Goal: Task Accomplishment & Management: Use online tool/utility

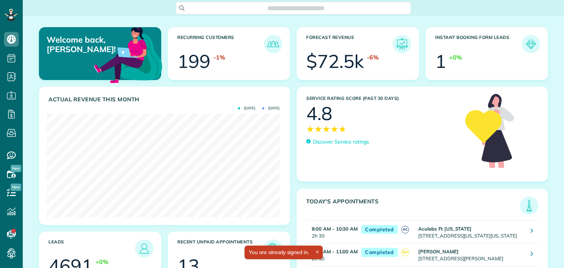
scroll to position [103, 233]
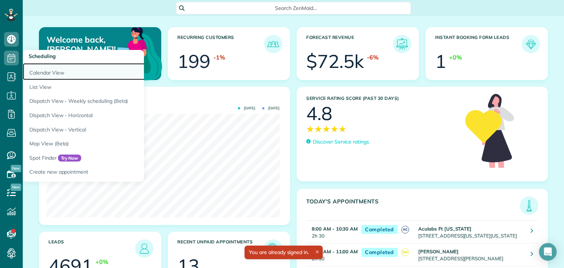
click at [41, 72] on link "Calendar View" at bounding box center [115, 71] width 184 height 17
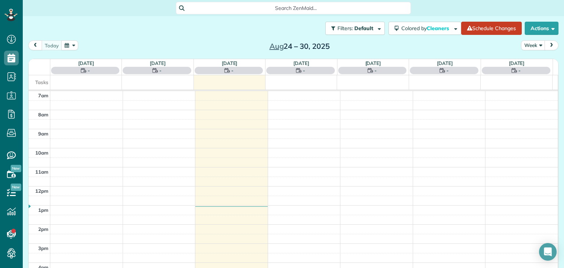
scroll to position [268, 22]
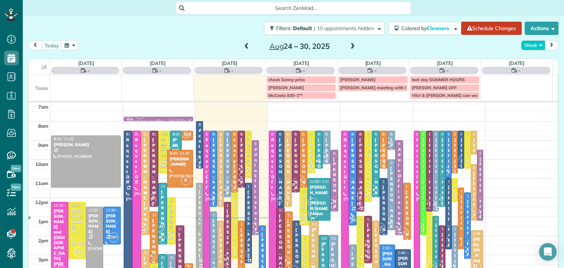
click at [525, 44] on button "Week" at bounding box center [533, 45] width 24 height 10
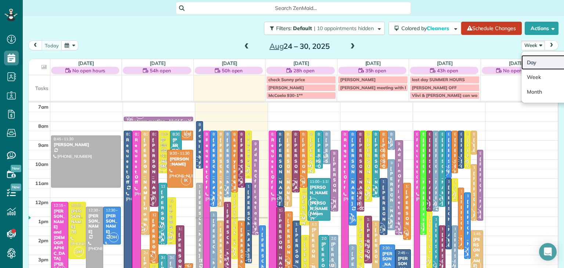
click at [531, 63] on link "Day" at bounding box center [551, 62] width 58 height 15
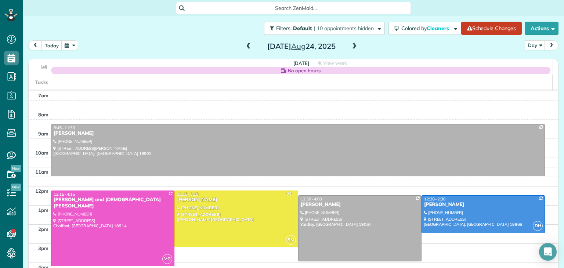
click at [353, 44] on span at bounding box center [354, 46] width 8 height 7
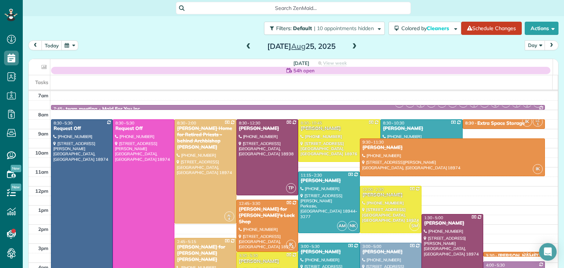
click at [353, 44] on span at bounding box center [354, 46] width 8 height 7
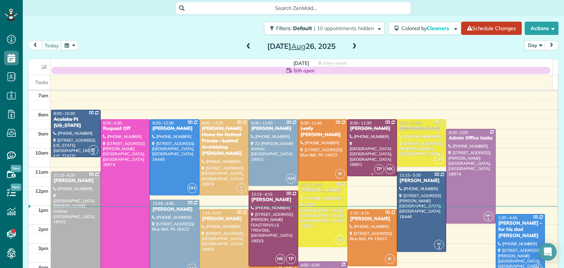
scroll to position [28, 0]
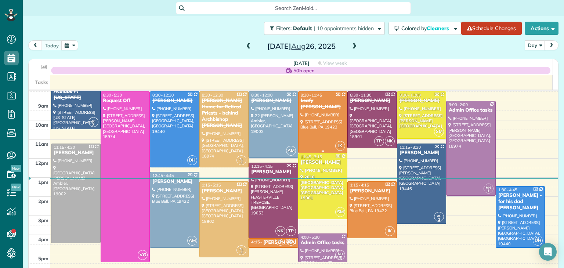
click at [318, 126] on div at bounding box center [323, 122] width 49 height 61
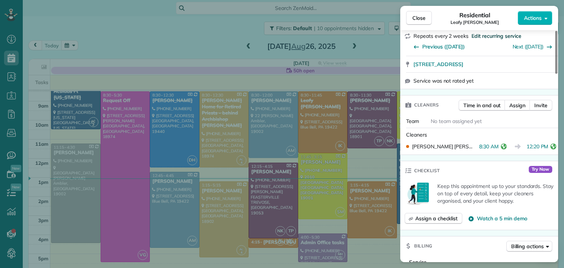
scroll to position [144, 0]
click at [422, 19] on span "Close" at bounding box center [418, 17] width 13 height 7
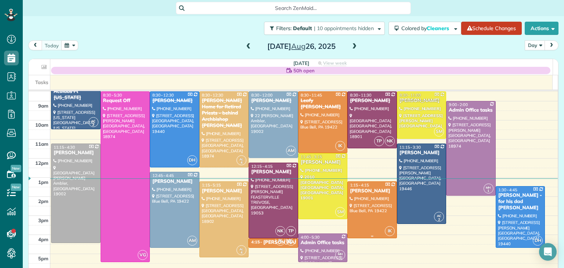
click at [360, 217] on div at bounding box center [372, 210] width 49 height 56
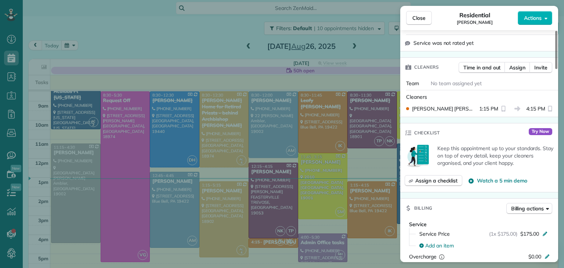
scroll to position [168, 0]
click at [408, 13] on button "Close" at bounding box center [419, 18] width 26 height 14
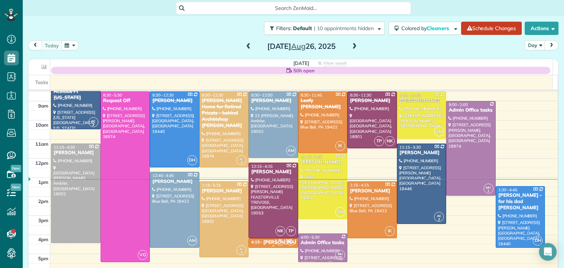
click at [263, 241] on div "Veronica Johnson" at bounding box center [283, 242] width 40 height 6
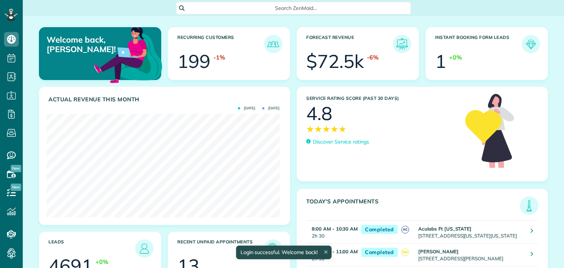
scroll to position [103, 233]
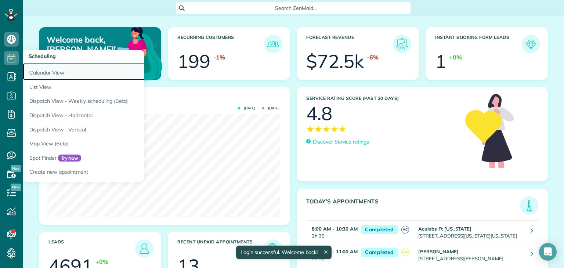
click at [49, 71] on link "Calendar View" at bounding box center [115, 71] width 184 height 17
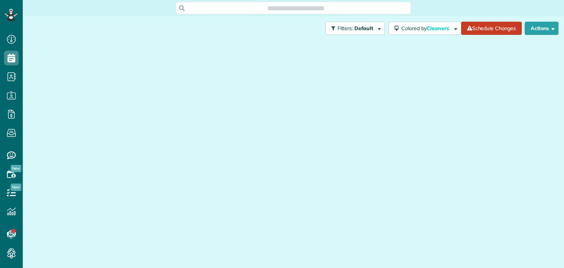
scroll to position [3, 3]
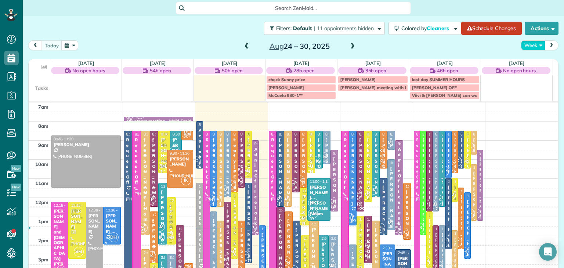
click at [527, 44] on button "Week" at bounding box center [533, 45] width 24 height 10
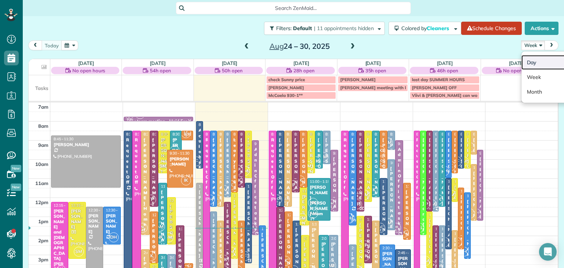
click at [527, 67] on link "Day" at bounding box center [551, 62] width 58 height 15
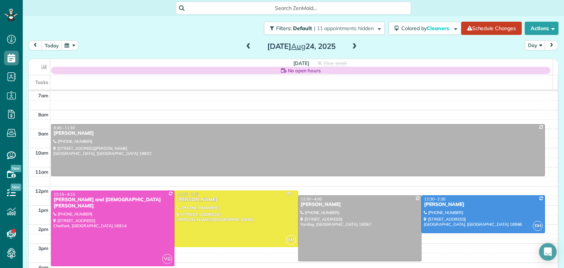
click at [350, 46] on span at bounding box center [354, 46] width 8 height 7
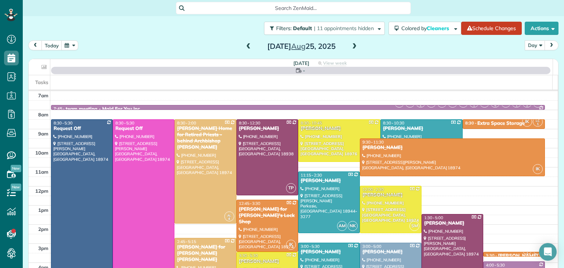
click at [350, 46] on span at bounding box center [354, 46] width 8 height 7
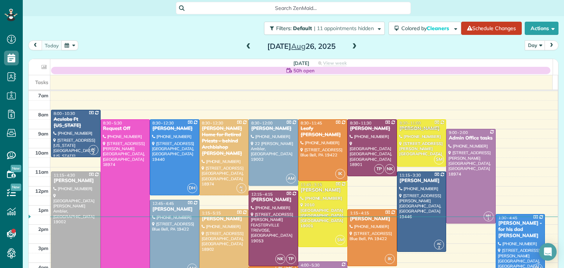
click at [350, 46] on span at bounding box center [354, 46] width 8 height 7
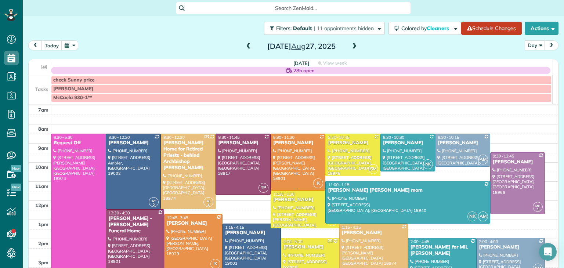
click at [291, 162] on div at bounding box center [298, 162] width 54 height 56
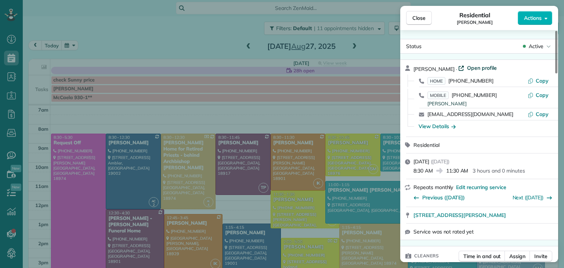
click at [481, 66] on span "Open profile" at bounding box center [482, 67] width 30 height 7
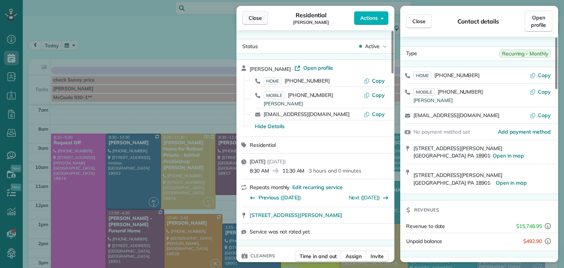
click at [256, 17] on span "Close" at bounding box center [255, 17] width 13 height 7
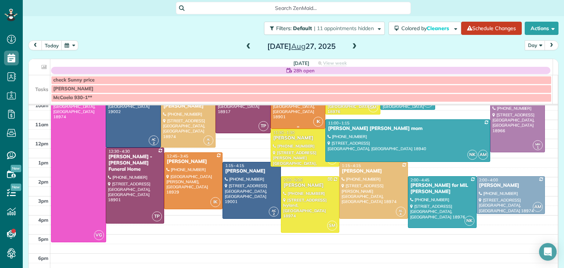
scroll to position [66, 0]
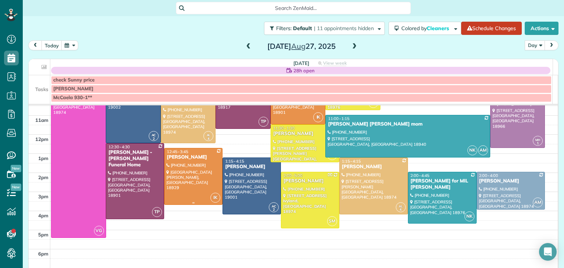
click at [202, 169] on div at bounding box center [194, 176] width 58 height 56
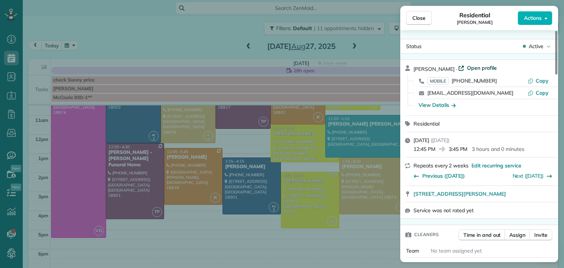
click at [480, 66] on span "Open profile" at bounding box center [482, 67] width 30 height 7
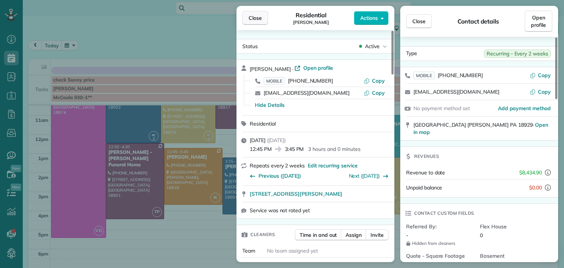
click at [267, 19] on button "Close" at bounding box center [255, 18] width 26 height 14
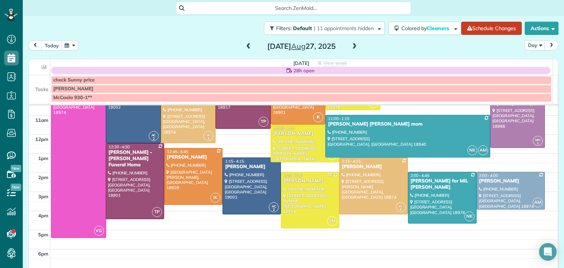
click at [353, 47] on span at bounding box center [354, 46] width 8 height 7
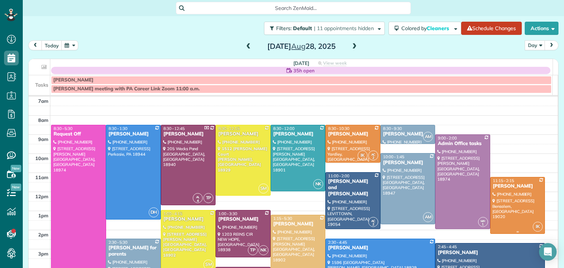
click at [497, 202] on div at bounding box center [518, 205] width 54 height 56
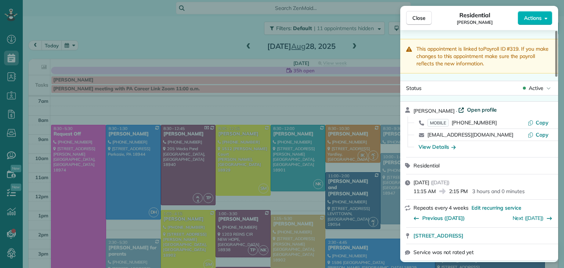
click at [469, 107] on span "Open profile" at bounding box center [482, 109] width 30 height 7
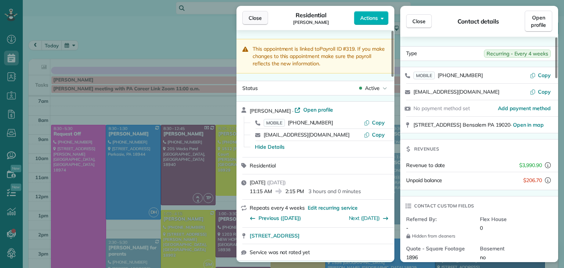
click at [262, 19] on button "Close" at bounding box center [255, 18] width 26 height 14
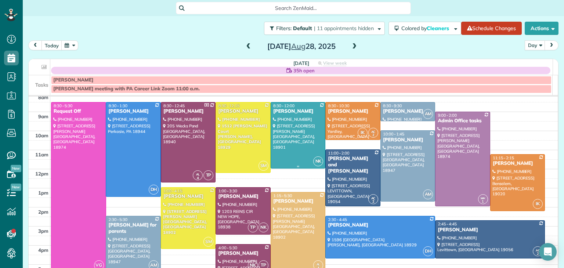
scroll to position [22, 0]
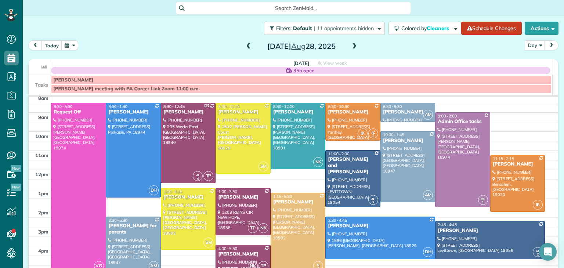
click at [353, 45] on span at bounding box center [354, 46] width 8 height 7
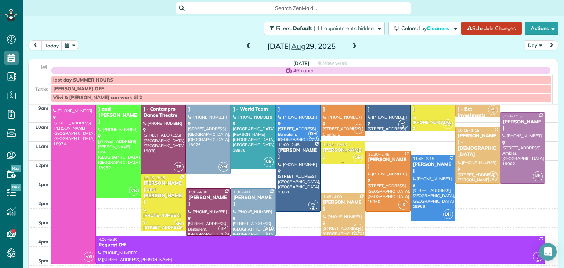
scroll to position [0, 0]
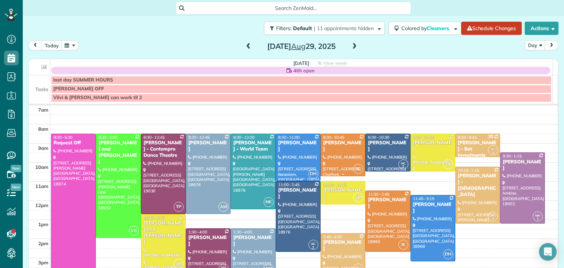
click at [335, 148] on div at bounding box center [343, 155] width 44 height 42
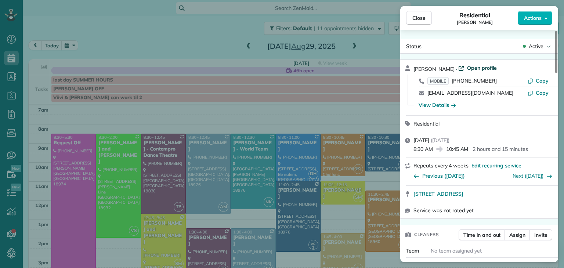
click at [467, 65] on span "Open profile" at bounding box center [482, 67] width 30 height 7
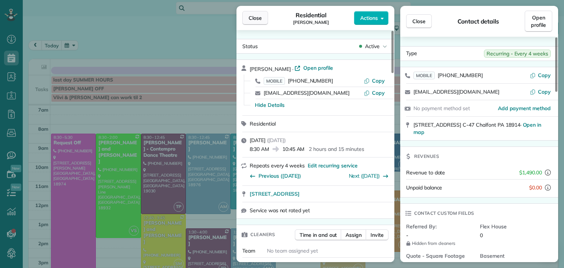
click at [254, 19] on span "Close" at bounding box center [255, 17] width 13 height 7
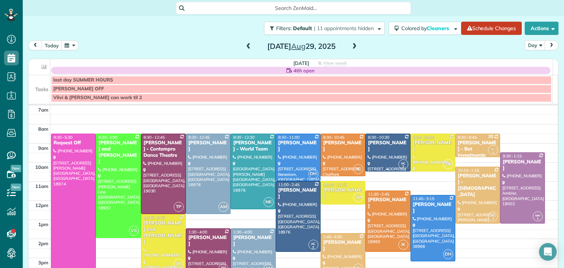
scroll to position [46, 0]
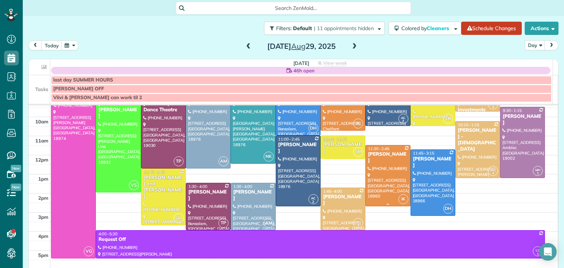
click at [383, 167] on div at bounding box center [388, 175] width 44 height 61
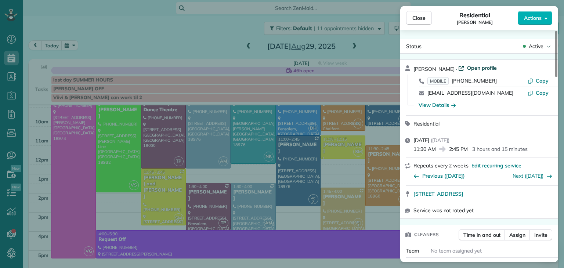
click at [484, 65] on span "Open profile" at bounding box center [482, 67] width 30 height 7
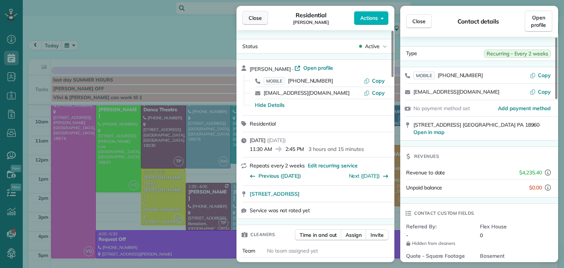
click at [257, 17] on span "Close" at bounding box center [255, 17] width 13 height 7
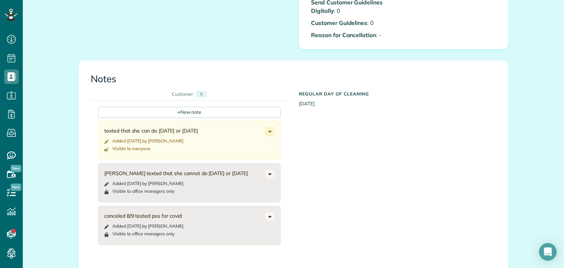
scroll to position [433, 0]
click at [209, 112] on div "+ New note" at bounding box center [189, 111] width 183 height 11
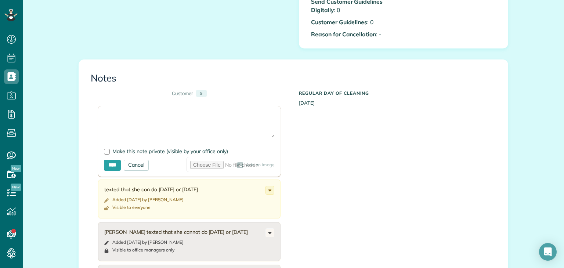
click at [195, 123] on textarea at bounding box center [189, 125] width 171 height 26
drag, startPoint x: 195, startPoint y: 124, endPoint x: 75, endPoint y: 111, distance: 120.5
click at [75, 111] on div "All Contacts Actions Edit Add Appointment Recent Activity Send Email Update Cus…" at bounding box center [293, 110] width 441 height 1055
type textarea "**********"
click at [109, 165] on input "****" at bounding box center [112, 165] width 17 height 11
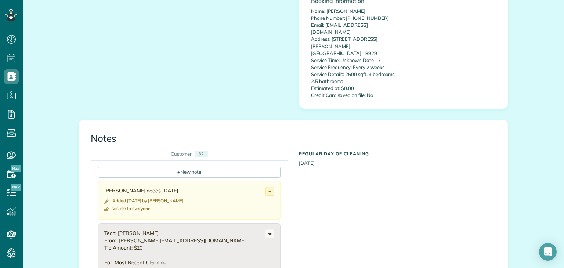
scroll to position [568, 0]
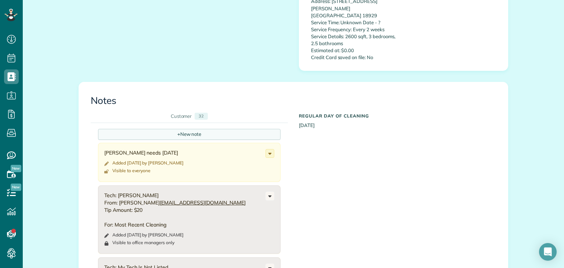
click at [201, 129] on div "+ New note" at bounding box center [189, 134] width 183 height 11
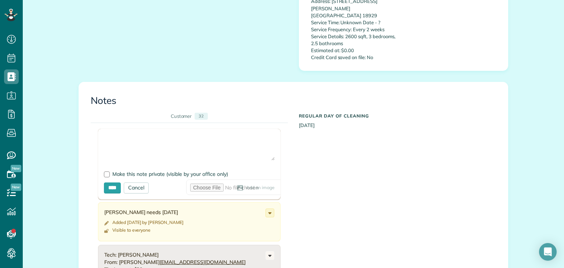
click at [153, 137] on textarea at bounding box center [189, 148] width 171 height 26
paste textarea "**********"
type textarea "**********"
click at [106, 183] on input "****" at bounding box center [112, 188] width 17 height 11
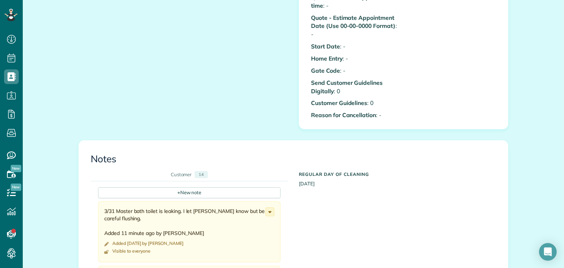
scroll to position [394, 0]
click at [202, 195] on div "+ New note" at bounding box center [189, 192] width 183 height 11
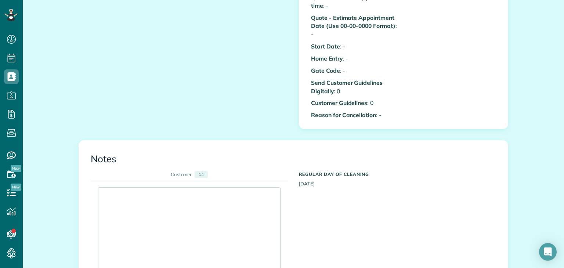
click at [187, 206] on div at bounding box center [189, 230] width 182 height 85
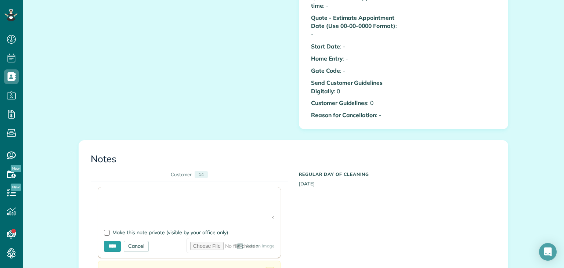
click at [145, 210] on textarea at bounding box center [189, 206] width 171 height 26
paste textarea "**********"
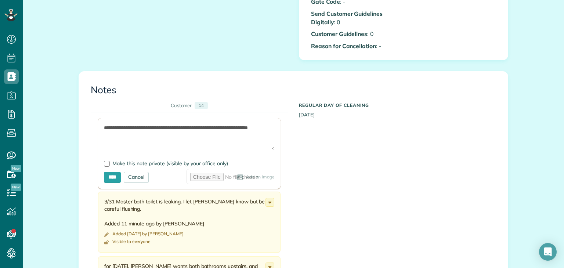
scroll to position [482, 0]
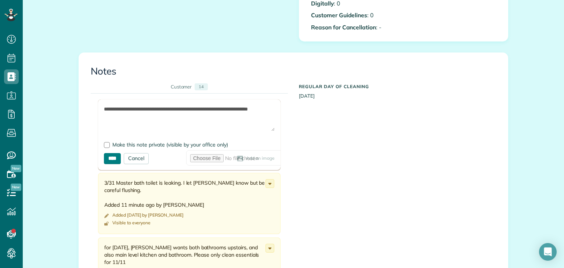
type textarea "**********"
click at [108, 159] on input "****" at bounding box center [112, 158] width 17 height 11
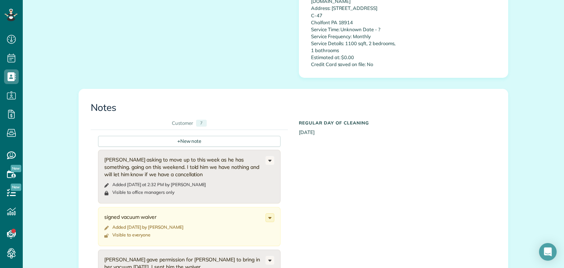
scroll to position [562, 0]
click at [194, 136] on div "+ New note" at bounding box center [189, 140] width 183 height 11
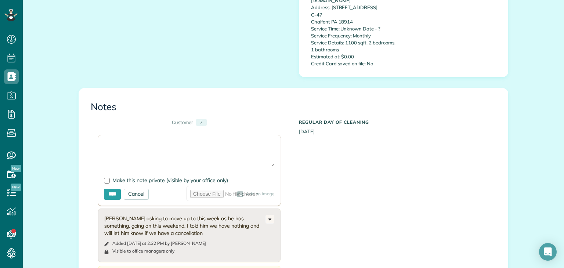
click at [183, 151] on textarea at bounding box center [189, 154] width 171 height 26
paste textarea "**********"
type textarea "**********"
click at [113, 189] on input "****" at bounding box center [112, 194] width 17 height 11
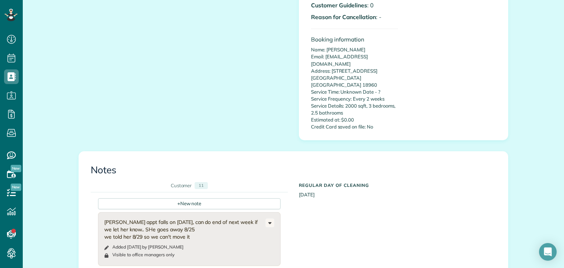
scroll to position [484, 0]
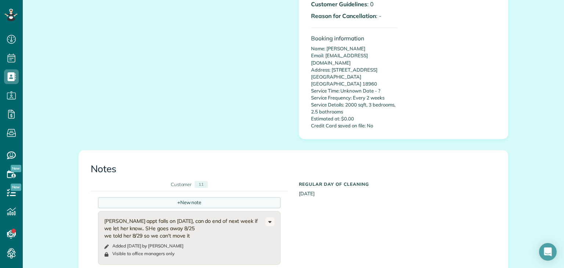
click at [185, 197] on div "+ New note" at bounding box center [189, 202] width 183 height 11
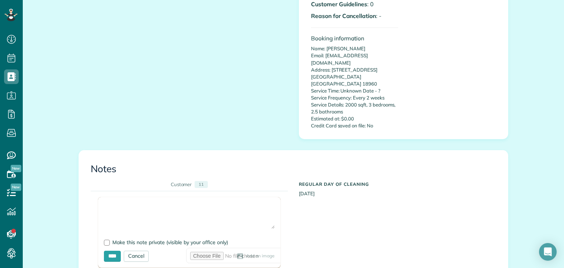
click at [157, 204] on textarea at bounding box center [189, 216] width 171 height 26
paste textarea "**********"
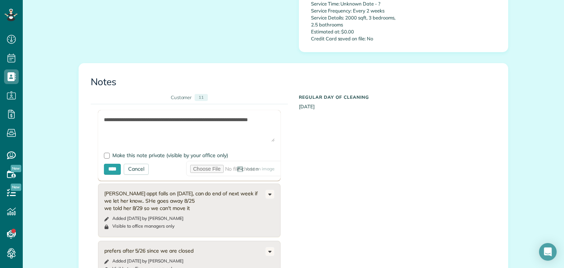
scroll to position [576, 0]
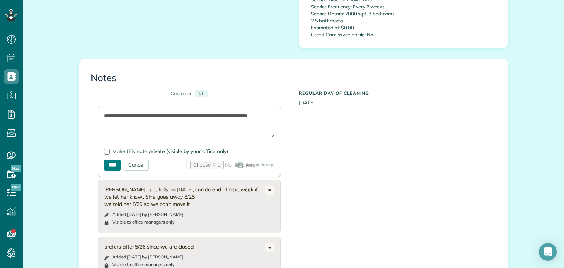
type textarea "**********"
click at [111, 160] on input "****" at bounding box center [112, 165] width 17 height 11
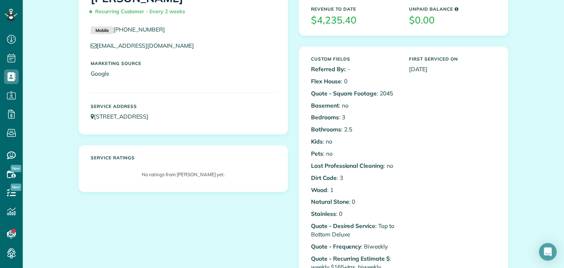
scroll to position [0, 0]
